Goal: Task Accomplishment & Management: Use online tool/utility

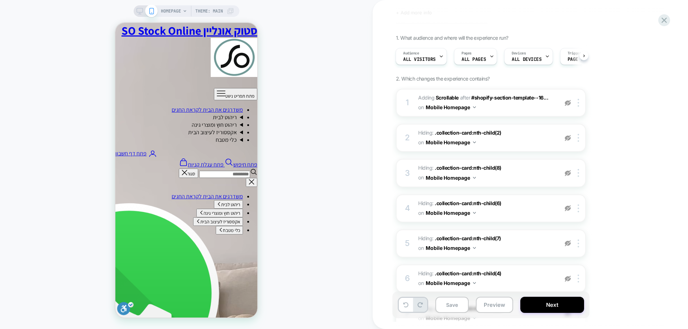
scroll to position [0, -112]
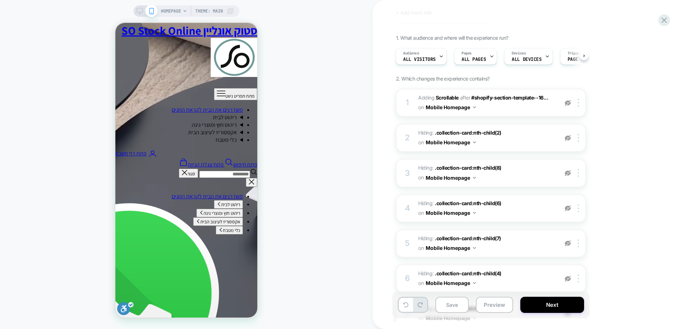
click at [309, 94] on div "HOMEPAGE Theme: MAIN" at bounding box center [186, 164] width 373 height 315
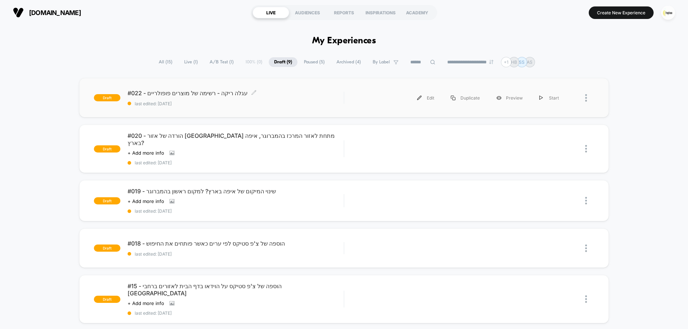
click at [285, 96] on span "#022 - עגלה ריקה - רשימה של מוצרים פופולריים Click to edit experience details" at bounding box center [236, 93] width 216 height 7
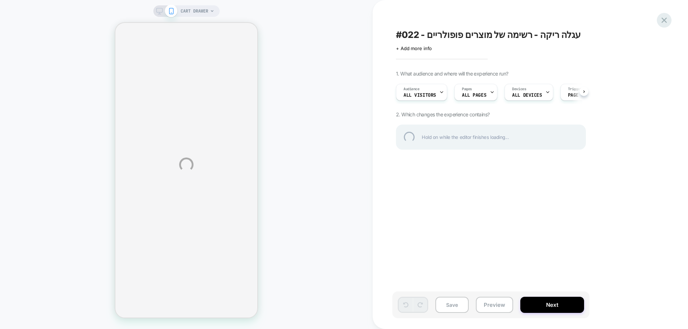
click at [661, 20] on div at bounding box center [664, 20] width 15 height 15
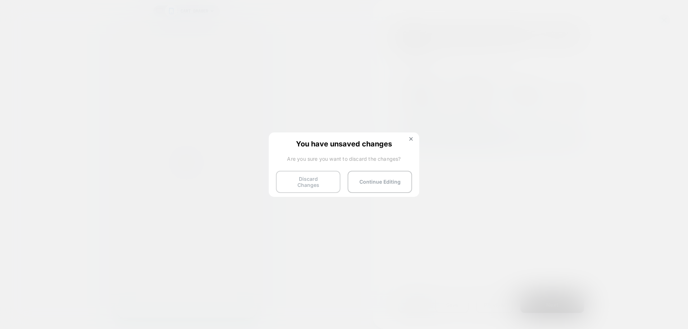
click at [306, 178] on button "Discard Changes" at bounding box center [308, 182] width 64 height 22
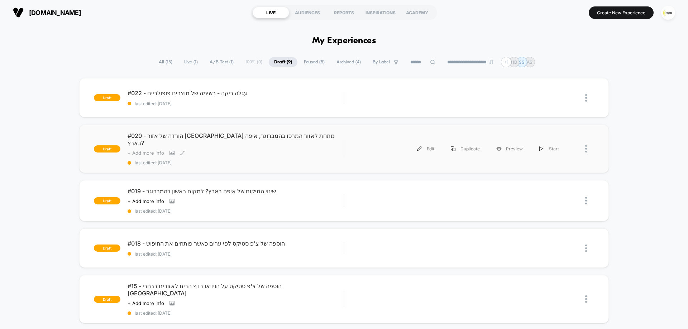
click at [161, 150] on span "+ Add more info" at bounding box center [146, 153] width 37 height 6
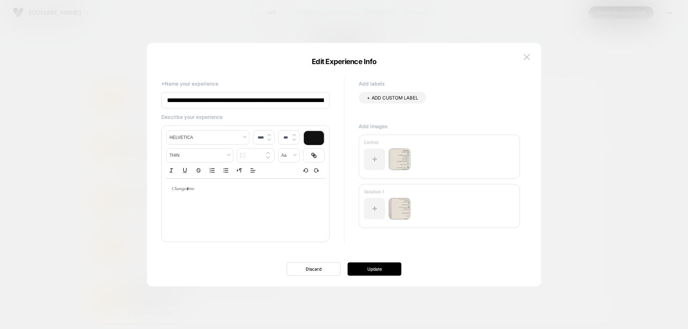
scroll to position [0, 19]
click at [528, 57] on img at bounding box center [526, 57] width 6 height 6
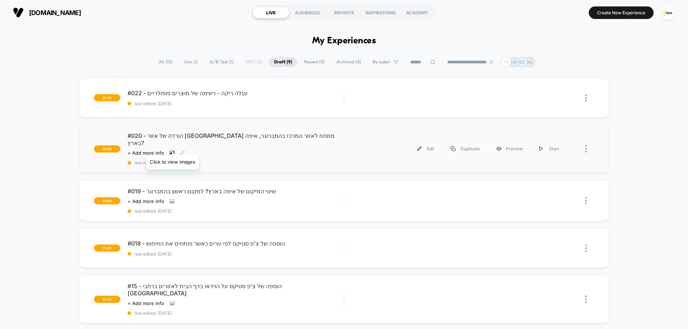
click at [172, 152] on icon at bounding box center [172, 153] width 4 height 3
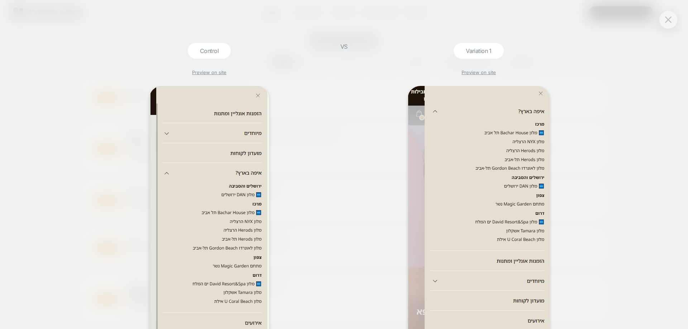
click at [662, 18] on div at bounding box center [668, 20] width 18 height 18
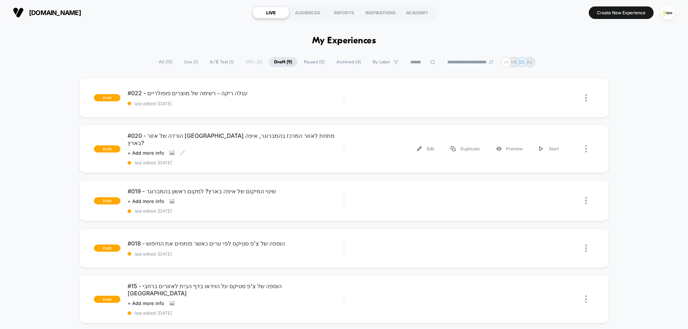
click at [186, 61] on span "Live ( 1 )" at bounding box center [191, 62] width 24 height 10
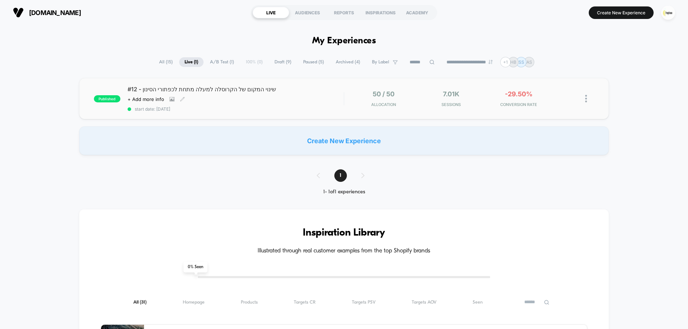
click at [308, 100] on div "#12 - שינוי המקום של הקרוסלה למעלה מתחת לכפתורי הסינון Click to view images Cli…" at bounding box center [236, 99] width 216 height 26
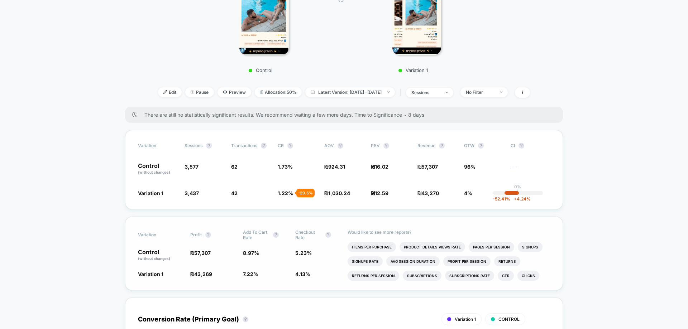
scroll to position [179, 0]
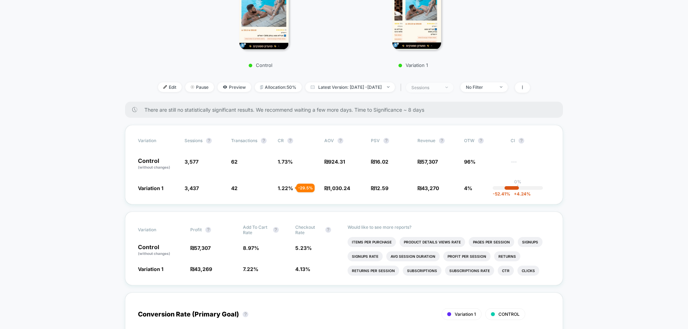
click at [450, 83] on span "sessions" at bounding box center [429, 88] width 47 height 10
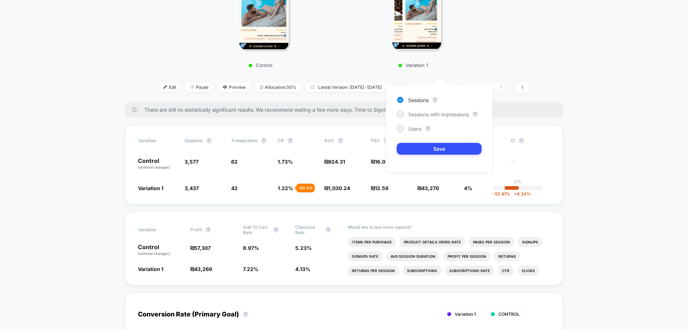
click at [494, 85] on div "No Filter" at bounding box center [480, 87] width 29 height 5
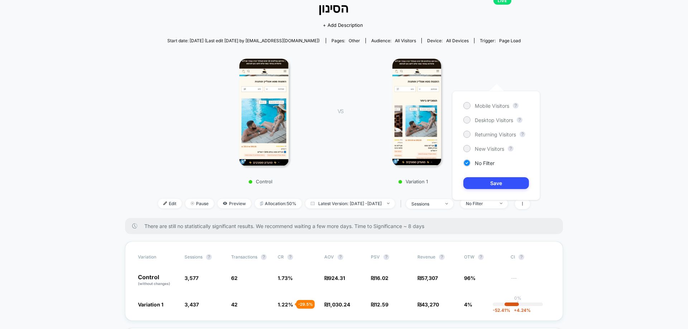
scroll to position [0, 0]
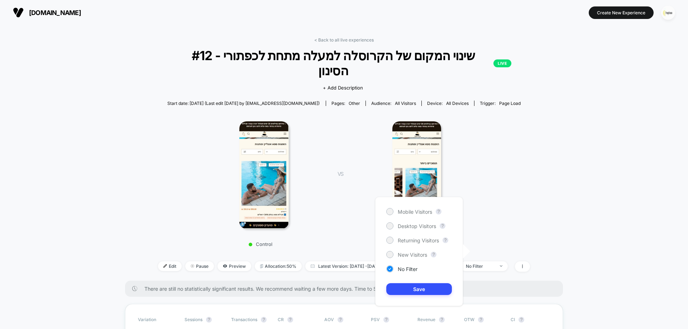
click at [671, 9] on img "button" at bounding box center [668, 13] width 14 height 14
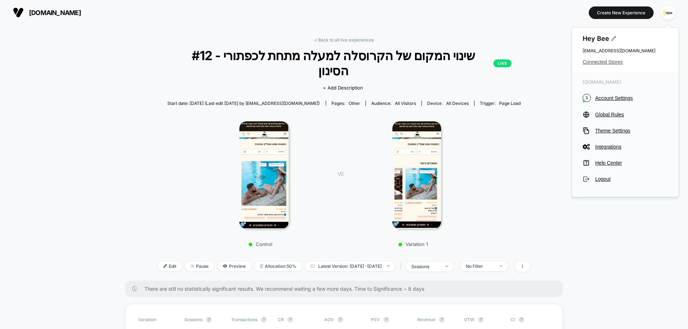
click at [594, 62] on span "Connected Stores" at bounding box center [624, 62] width 85 height 6
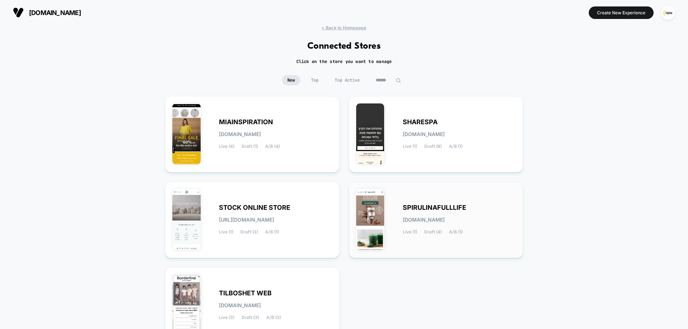
click at [393, 216] on div "SPIRULINAFULLLIFE [DOMAIN_NAME] Live (1) Draft (4) A/B (1)" at bounding box center [436, 220] width 160 height 62
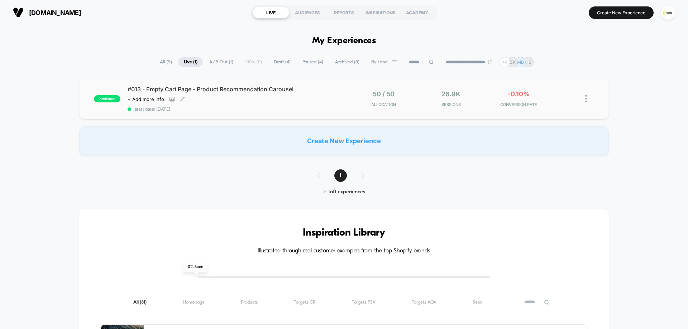
click at [265, 101] on div "Click to view images Click to edit experience details + Add more info" at bounding box center [203, 99] width 151 height 6
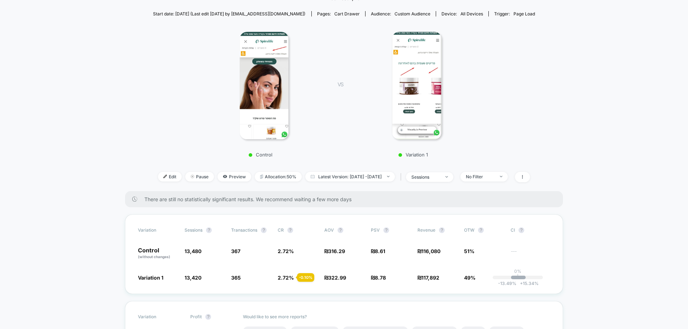
scroll to position [179, 0]
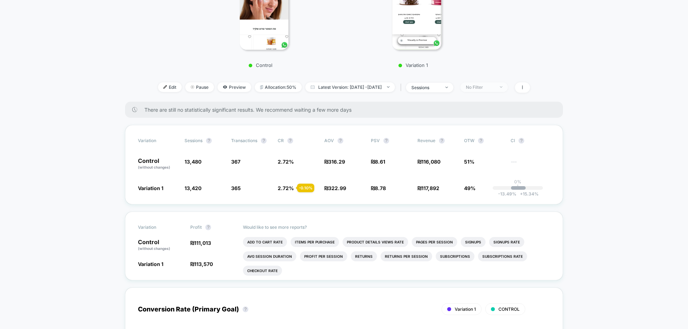
click at [494, 89] on div "No Filter" at bounding box center [480, 87] width 29 height 5
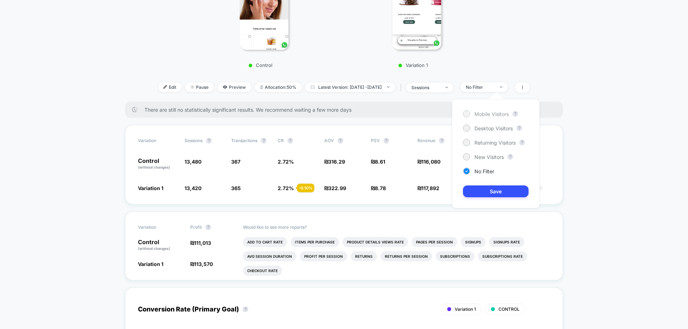
click at [483, 116] on span "Mobile Visitors" at bounding box center [491, 114] width 34 height 6
click at [486, 195] on button "Save" at bounding box center [496, 192] width 66 height 12
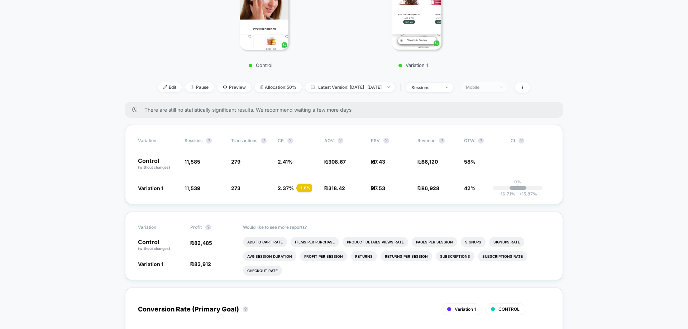
click at [493, 88] on div "Mobile" at bounding box center [480, 87] width 29 height 5
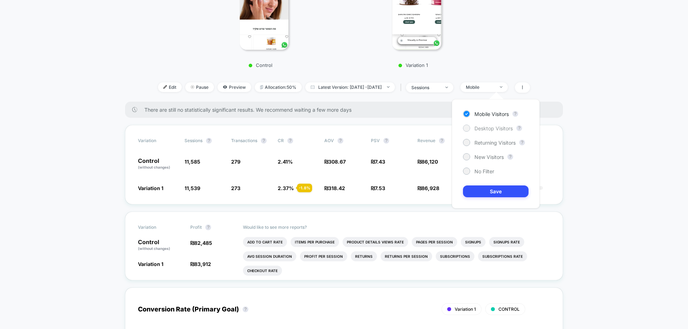
click at [478, 127] on span "Desktop Visitors" at bounding box center [493, 128] width 38 height 6
click at [483, 191] on button "Save" at bounding box center [496, 192] width 66 height 12
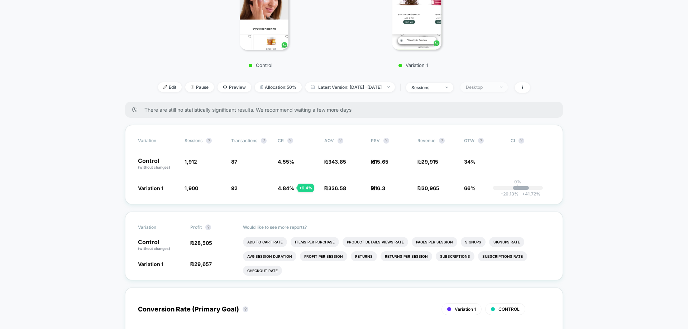
click at [495, 90] on span "Desktop" at bounding box center [483, 87] width 47 height 10
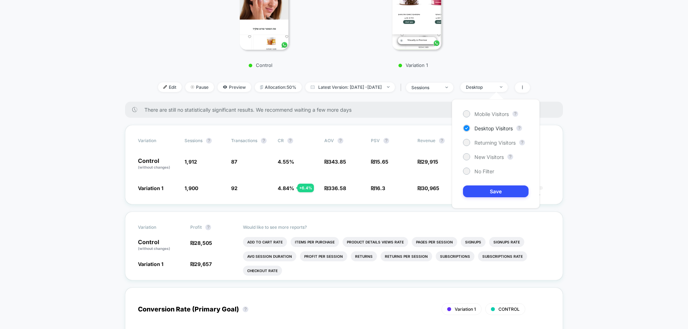
click at [489, 138] on div "Mobile Visitors ? Desktop Visitors ? Returning Visitors ? New Visitors ? No Fil…" at bounding box center [496, 153] width 88 height 109
click at [488, 141] on span "Returning Visitors" at bounding box center [494, 143] width 41 height 6
click at [495, 197] on button "Save" at bounding box center [496, 192] width 66 height 12
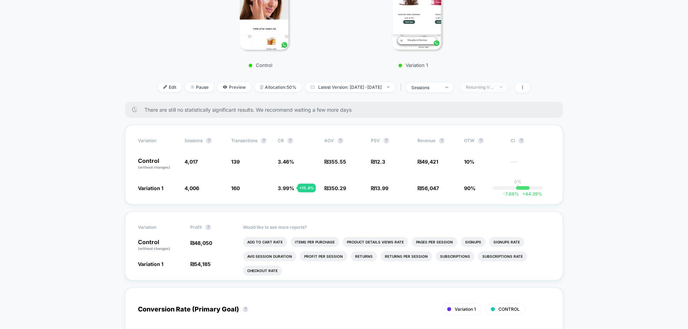
click at [494, 88] on div "Returning Visitors" at bounding box center [480, 87] width 29 height 5
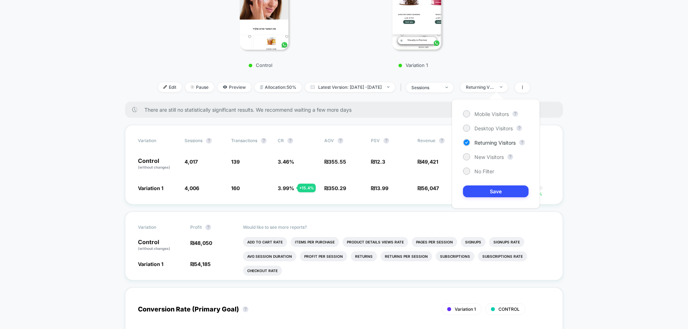
click at [482, 160] on div "Mobile Visitors ? Desktop Visitors ? Returning Visitors ? New Visitors ? No Fil…" at bounding box center [496, 153] width 88 height 109
click at [482, 158] on span "New Visitors" at bounding box center [488, 157] width 29 height 6
click at [486, 188] on button "Save" at bounding box center [496, 192] width 66 height 12
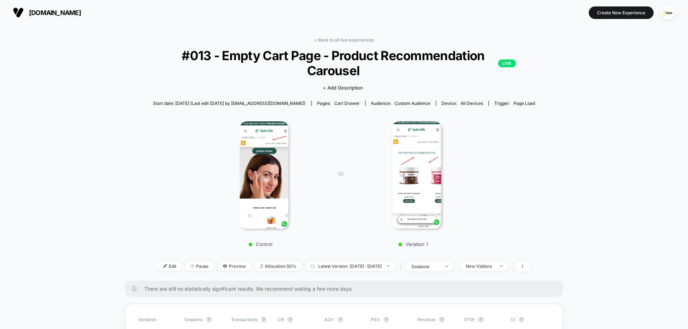
click at [352, 39] on link "< Back to all live experiences" at bounding box center [343, 39] width 59 height 5
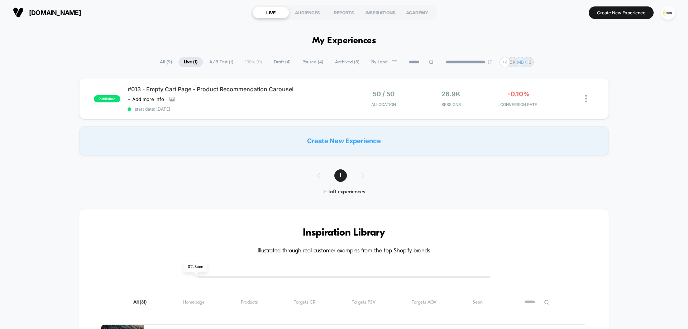
click at [273, 64] on span "Draft ( 4 )" at bounding box center [282, 62] width 28 height 10
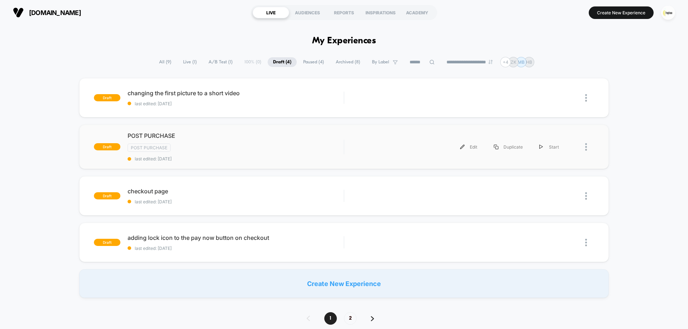
click at [587, 148] on div at bounding box center [589, 147] width 9 height 16
click at [556, 174] on div "Delete" at bounding box center [549, 172] width 64 height 16
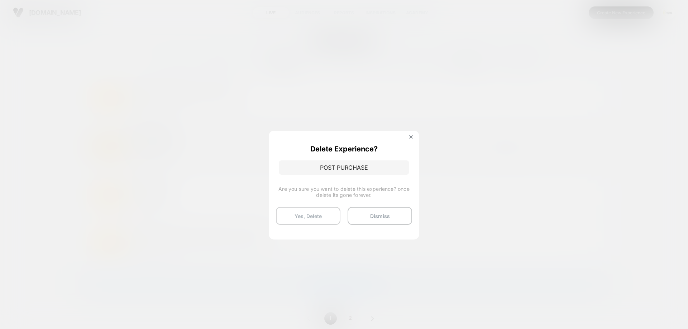
click at [316, 213] on button "Yes, Delete" at bounding box center [308, 216] width 64 height 18
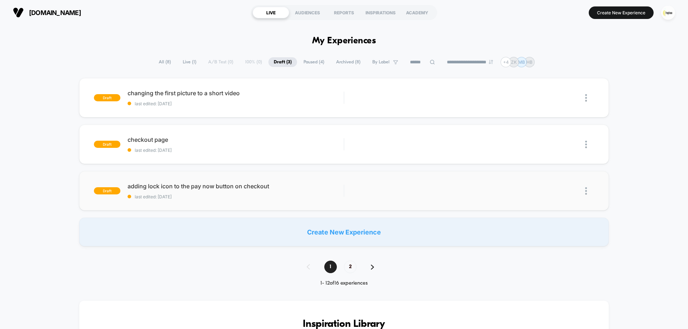
click at [586, 193] on img at bounding box center [586, 191] width 2 height 8
click at [556, 225] on div "Delete" at bounding box center [549, 224] width 64 height 16
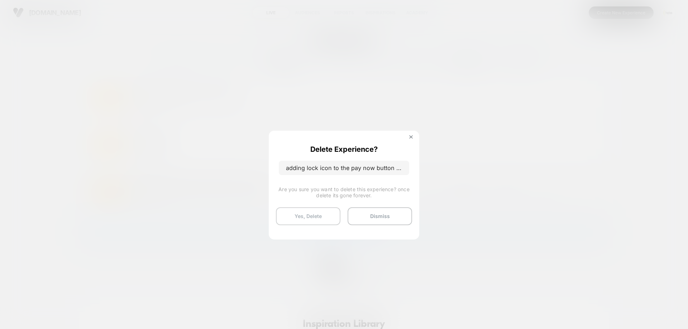
click at [320, 208] on button "Yes, Delete" at bounding box center [308, 216] width 64 height 18
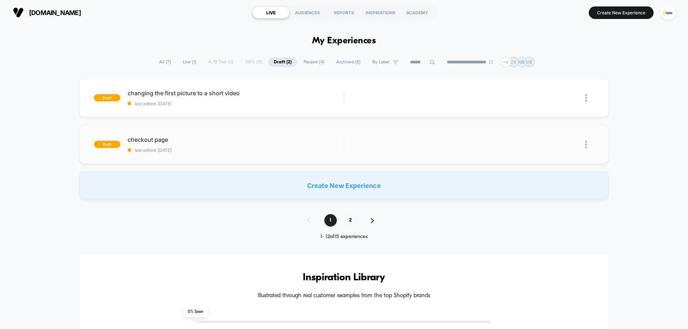
click at [585, 144] on img at bounding box center [586, 145] width 2 height 8
click at [228, 147] on div "checkout page Click to edit experience details Click to edit experience details…" at bounding box center [236, 144] width 216 height 17
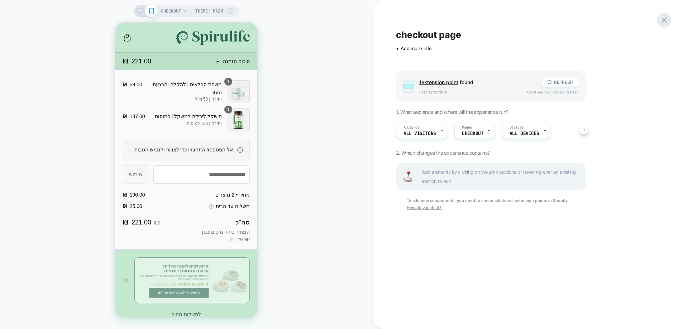
click at [661, 19] on icon at bounding box center [664, 20] width 10 height 10
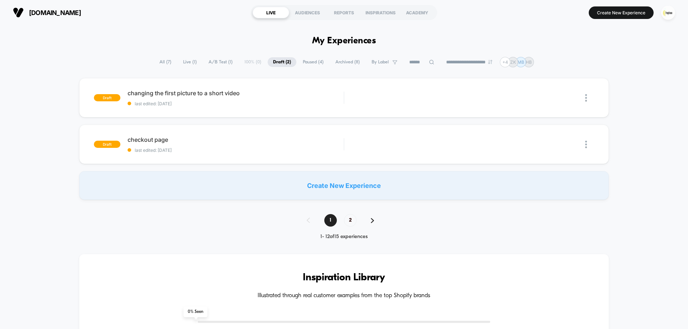
click at [178, 57] on div "**********" at bounding box center [344, 62] width 380 height 10
click at [191, 58] on span "Live ( 1 )" at bounding box center [190, 62] width 24 height 10
